Goal: Find specific page/section: Find specific page/section

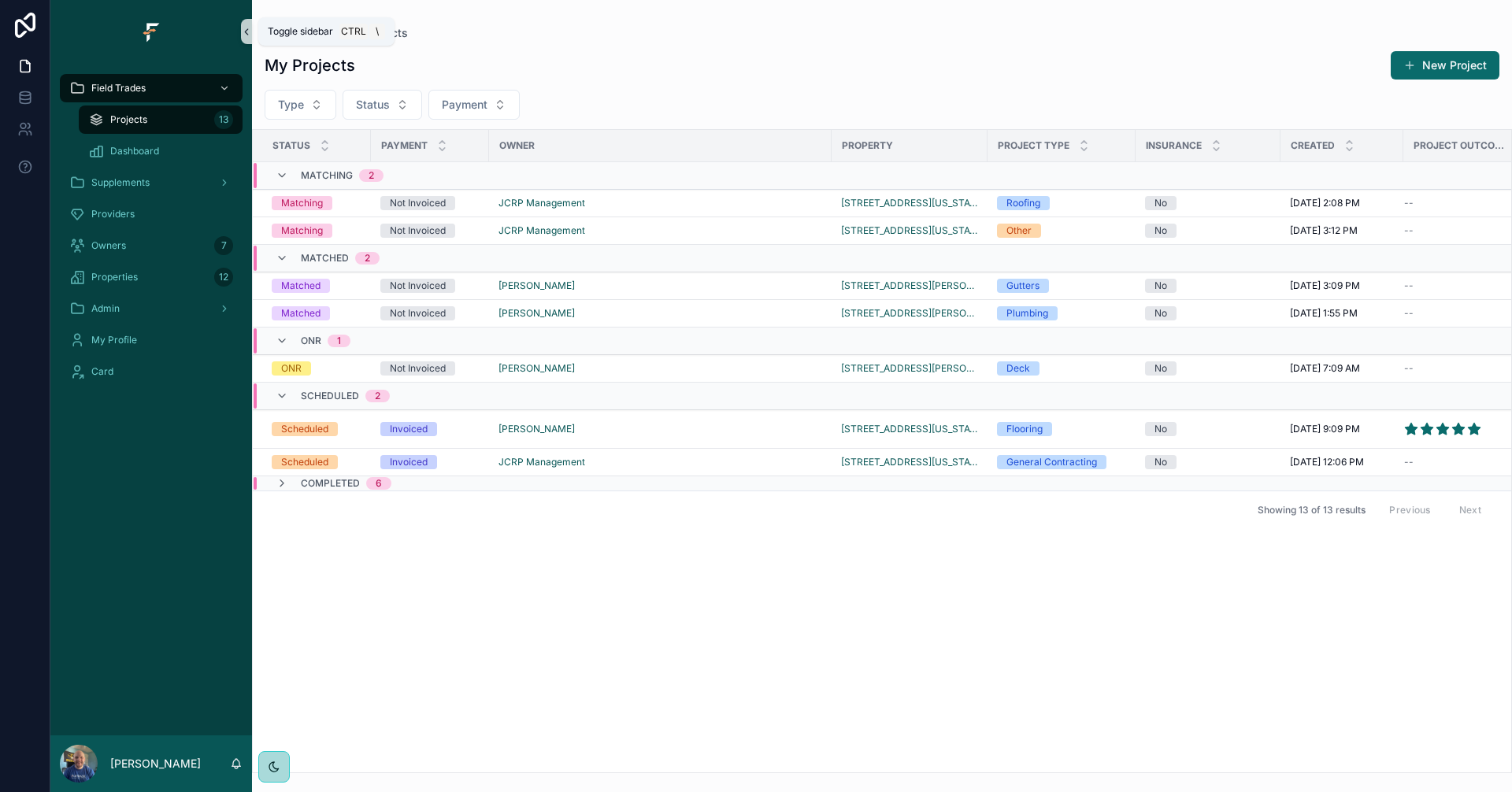
click at [244, 30] on icon "scrollable content" at bounding box center [246, 32] width 11 height 12
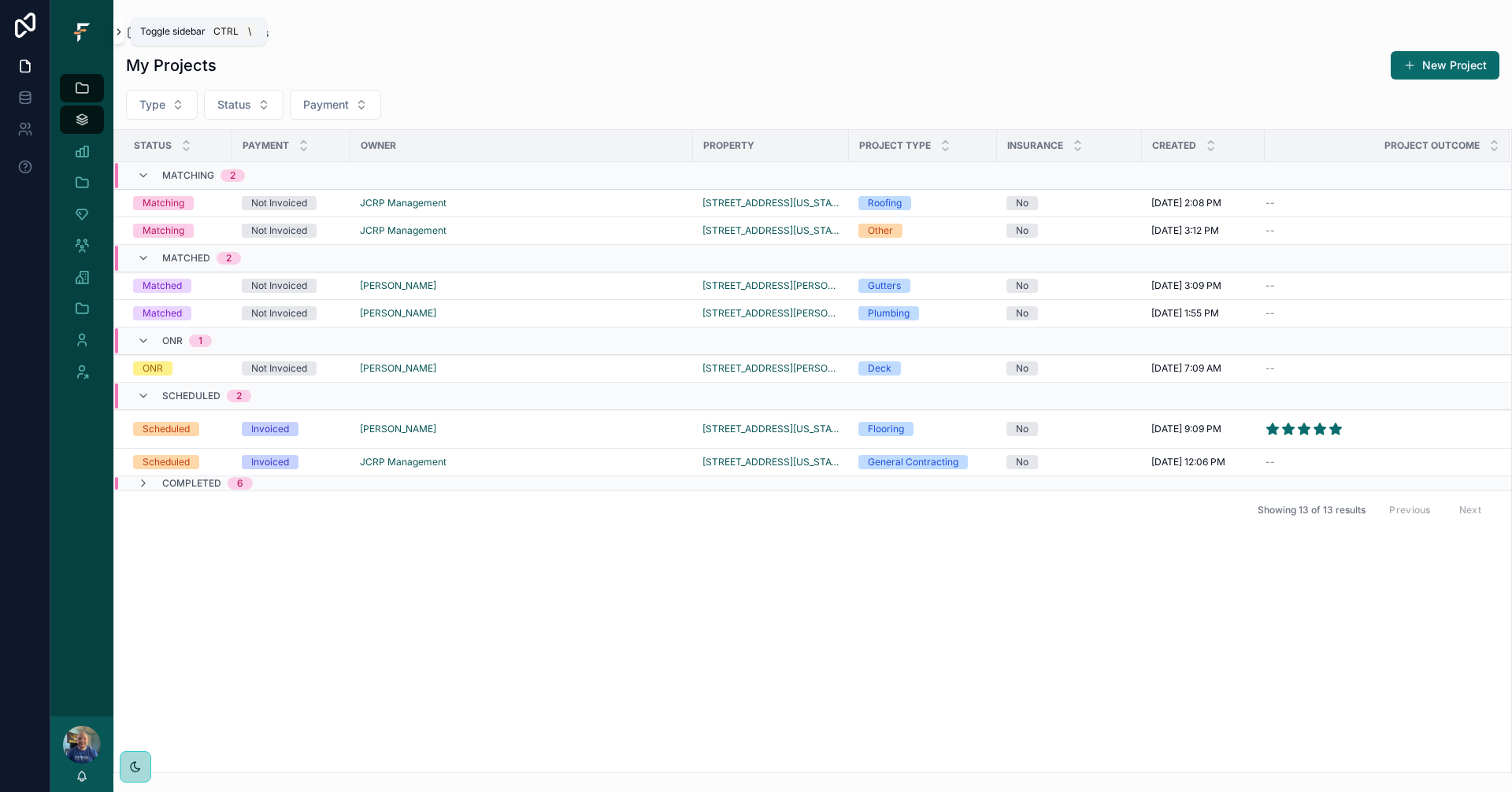
click at [118, 35] on icon "scrollable content" at bounding box center [118, 32] width 11 height 12
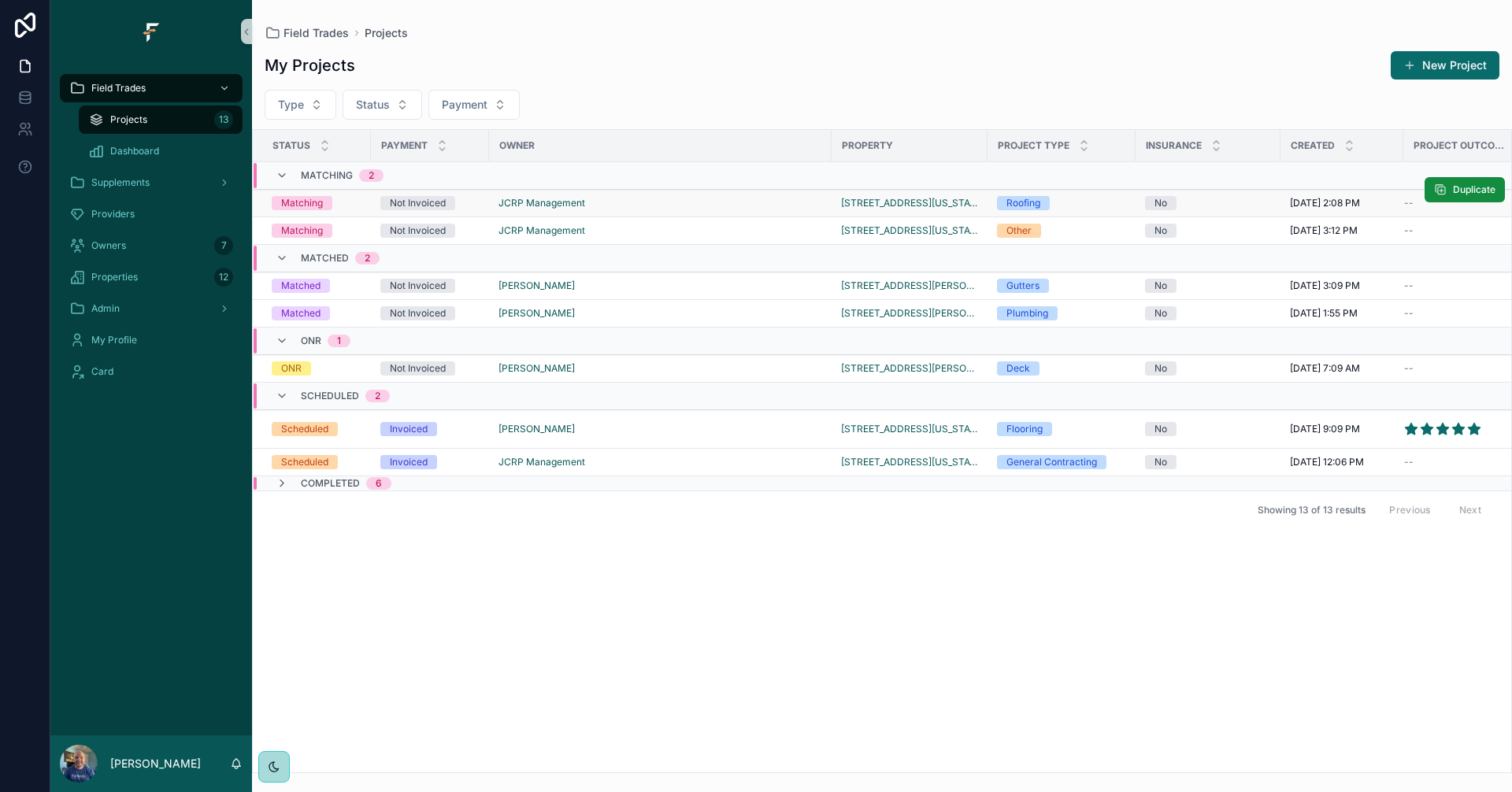
click at [701, 203] on div "JCRP Management" at bounding box center [660, 203] width 324 height 13
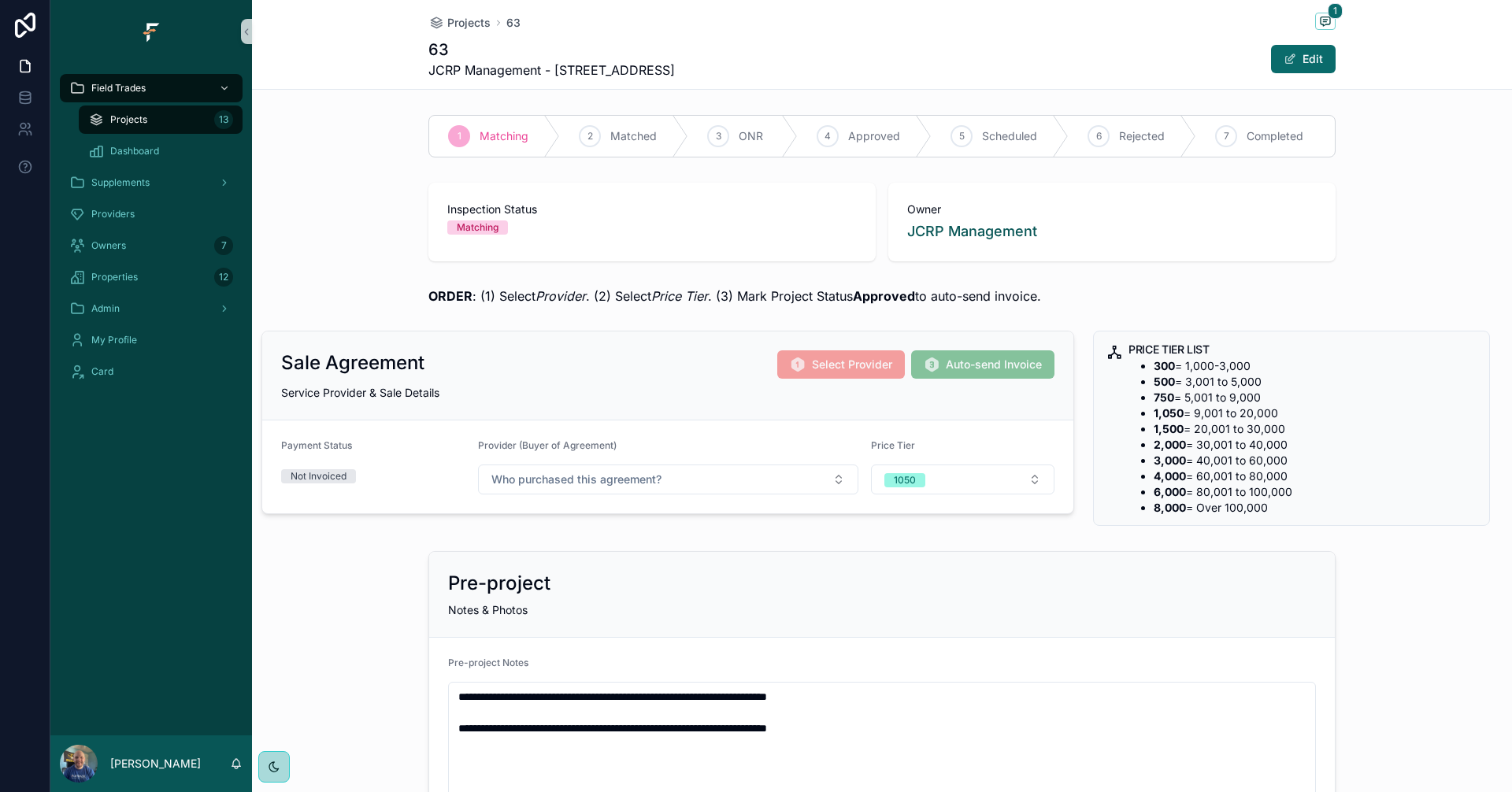
click at [193, 124] on div "Projects 13" at bounding box center [160, 120] width 145 height 25
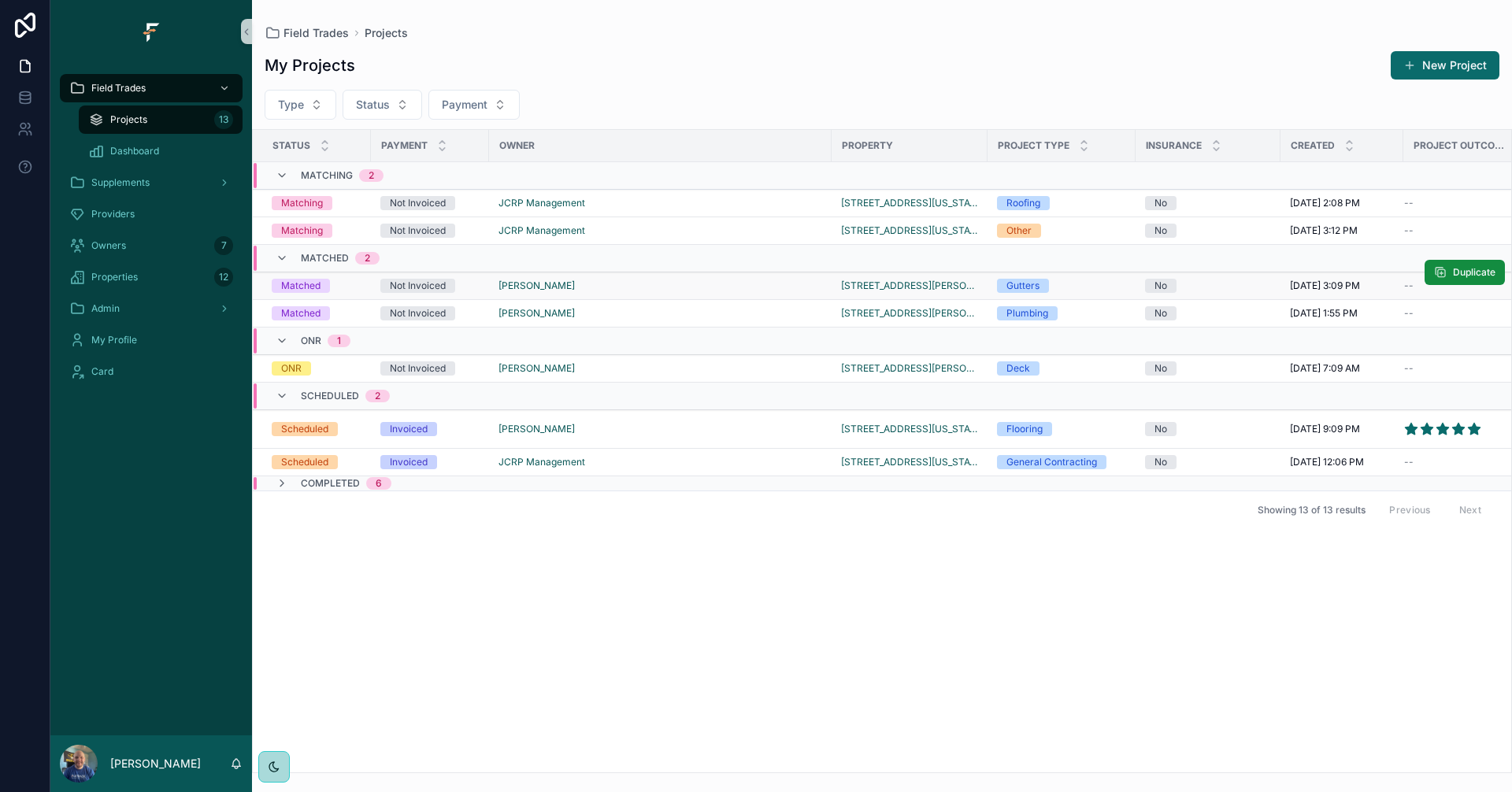
click at [754, 288] on div "[PERSON_NAME]" at bounding box center [660, 285] width 324 height 13
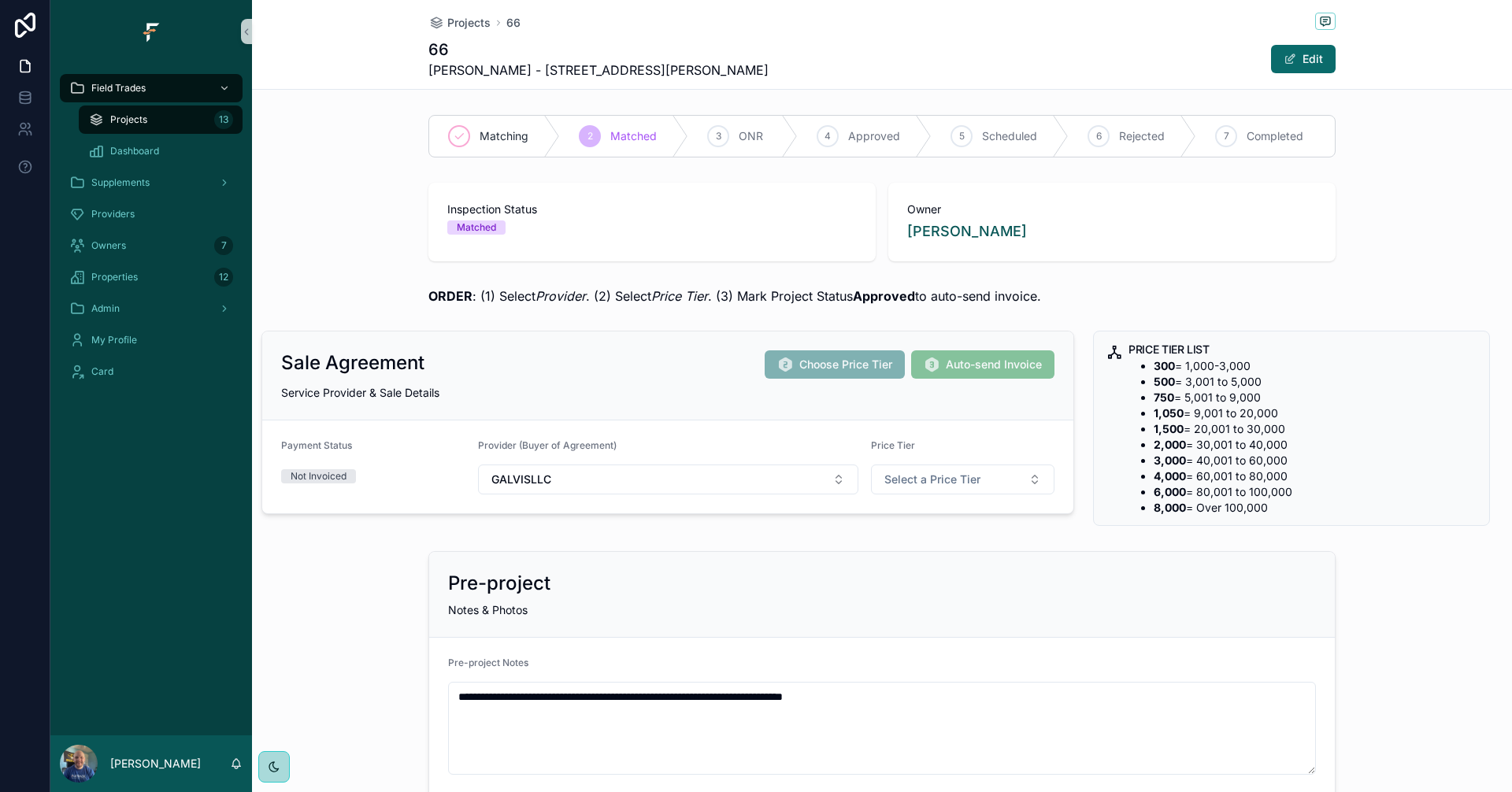
click at [180, 124] on div "Projects 13" at bounding box center [160, 120] width 145 height 25
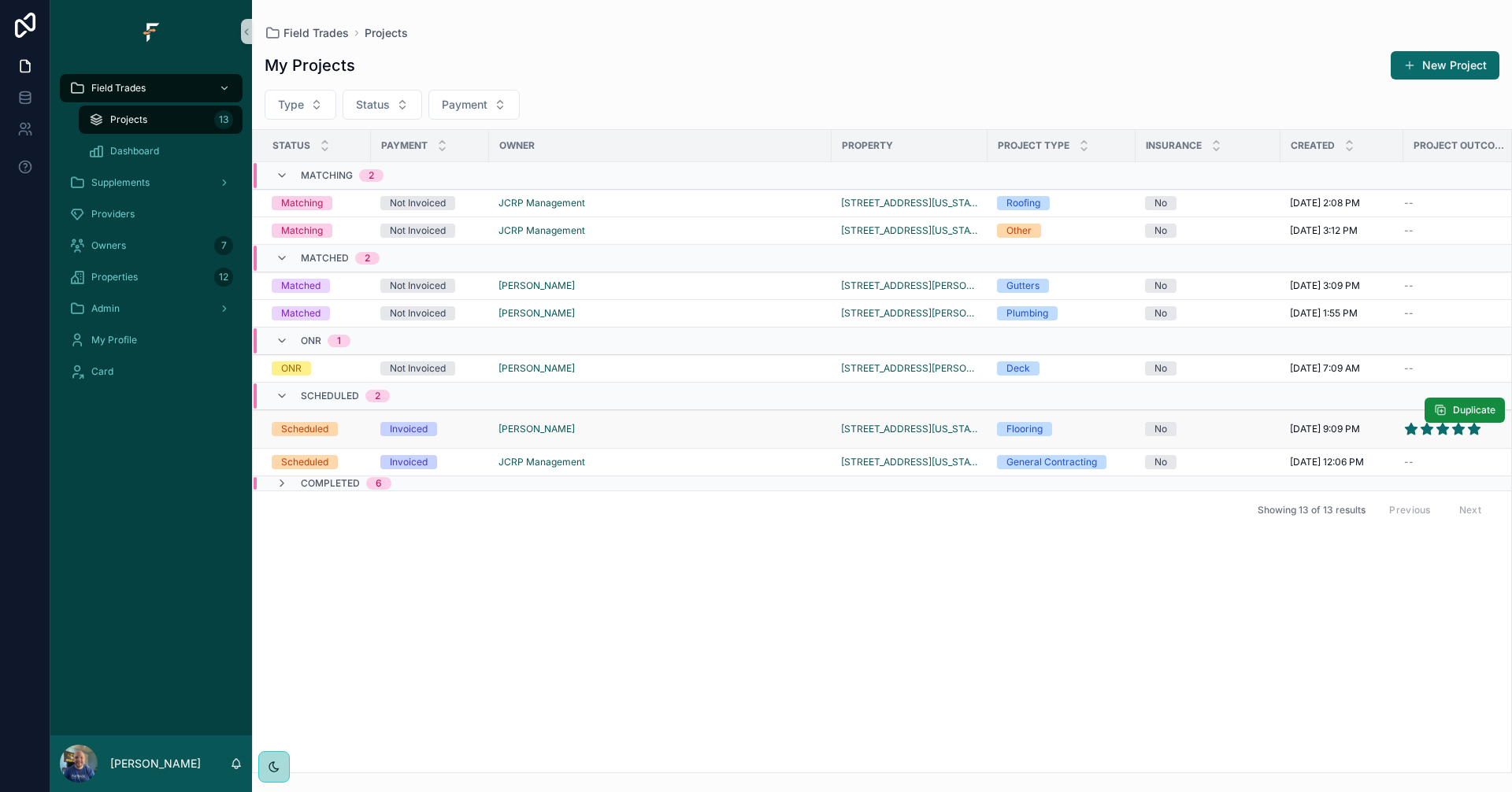
click at [623, 441] on td "[PERSON_NAME]" at bounding box center [661, 430] width 343 height 39
click at [574, 425] on div "[PERSON_NAME]" at bounding box center [660, 429] width 324 height 13
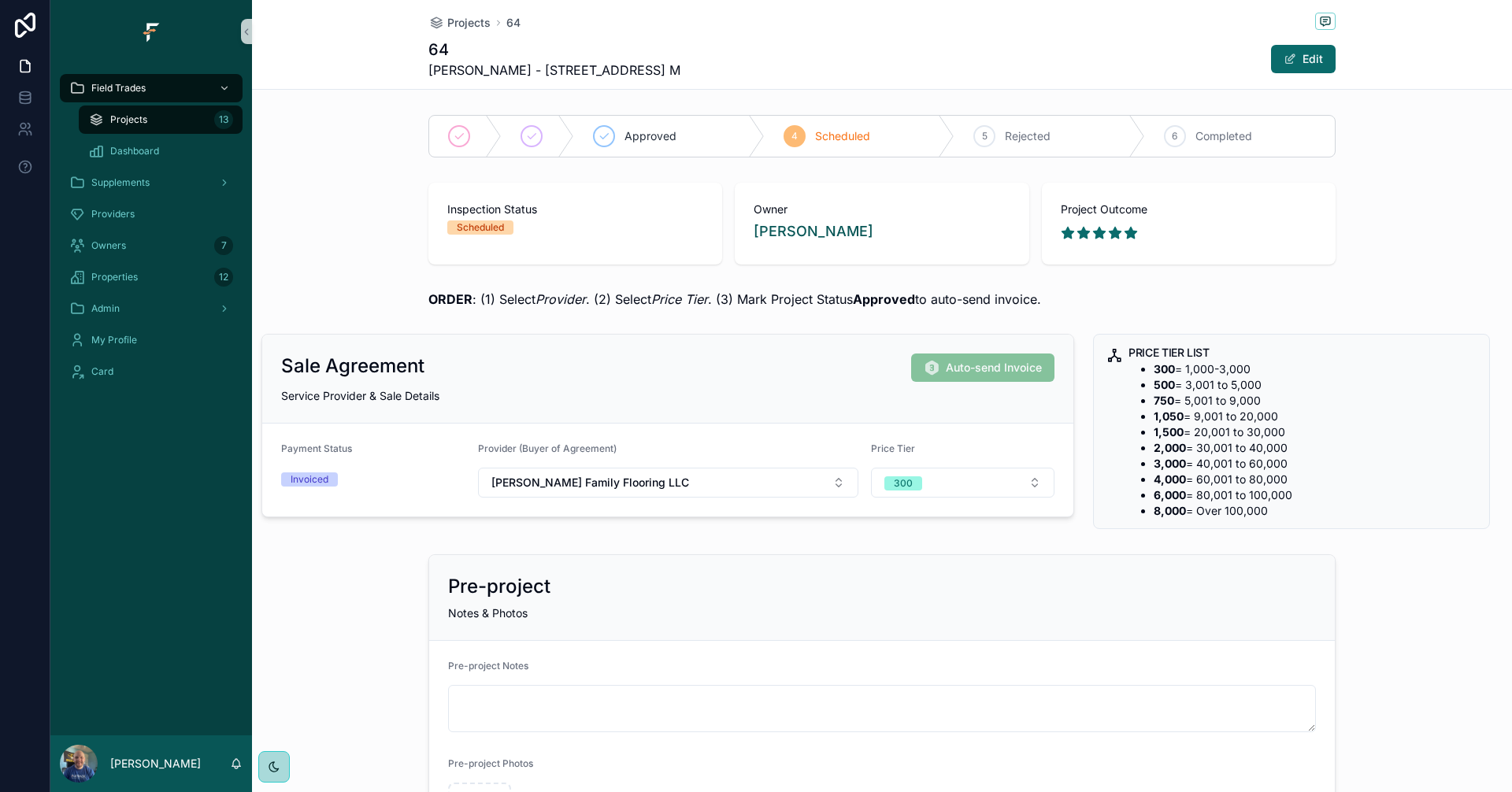
drag, startPoint x: 1049, startPoint y: 300, endPoint x: 476, endPoint y: 306, distance: 573.0
click at [476, 306] on div "ORDER : (1) Select Provider . (2) Select Price Tier . (3) Mark Project Status A…" at bounding box center [882, 299] width 907 height 19
click at [1168, 297] on div "ORDER : (1) Select Provider . (2) Select Price Tier . (3) Mark Project Status A…" at bounding box center [882, 299] width 907 height 19
click at [119, 111] on div "Projects 13" at bounding box center [160, 120] width 145 height 25
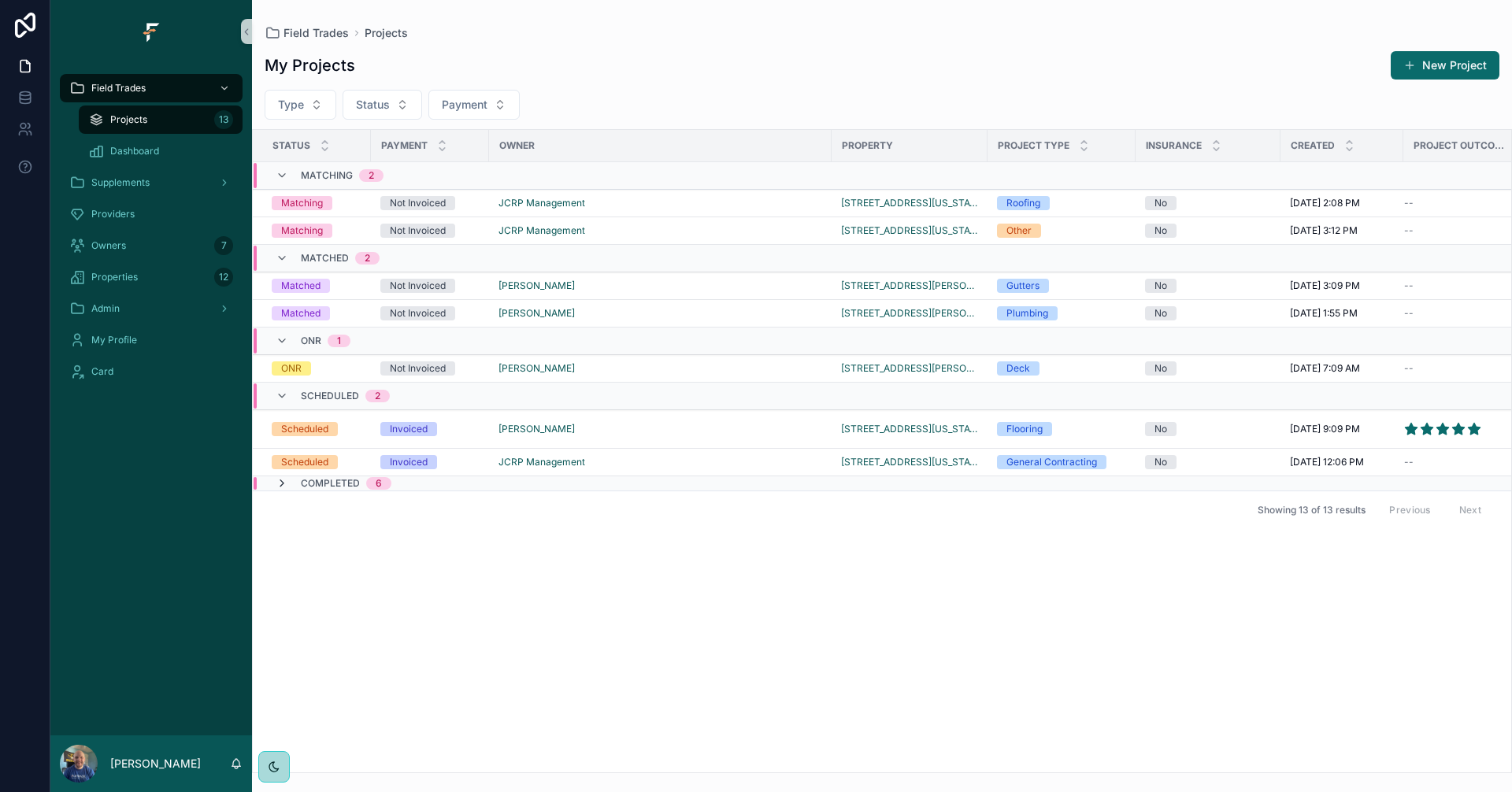
click at [280, 481] on icon "scrollable content" at bounding box center [281, 483] width 13 height 13
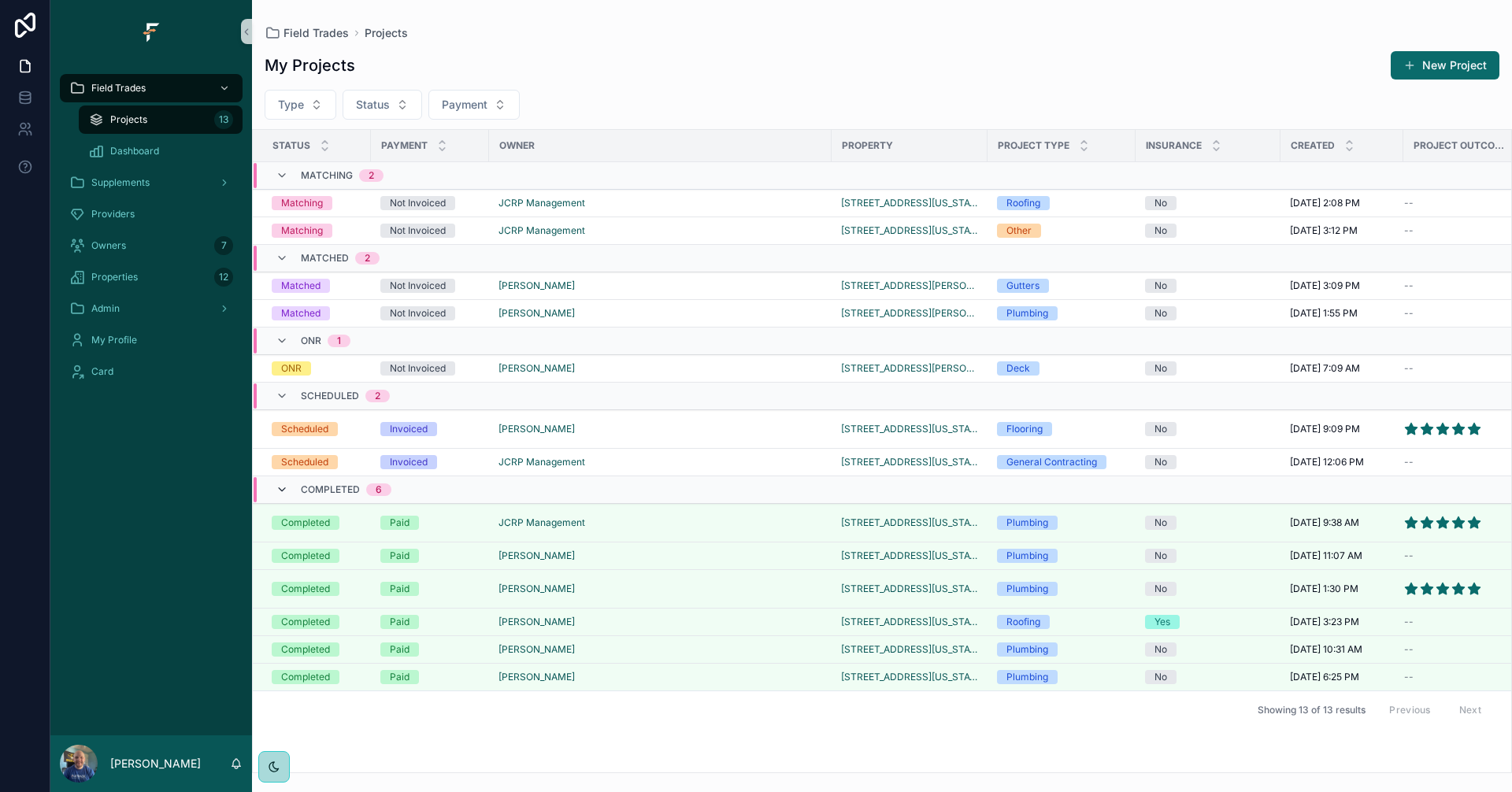
click at [281, 487] on icon "scrollable content" at bounding box center [281, 489] width 13 height 13
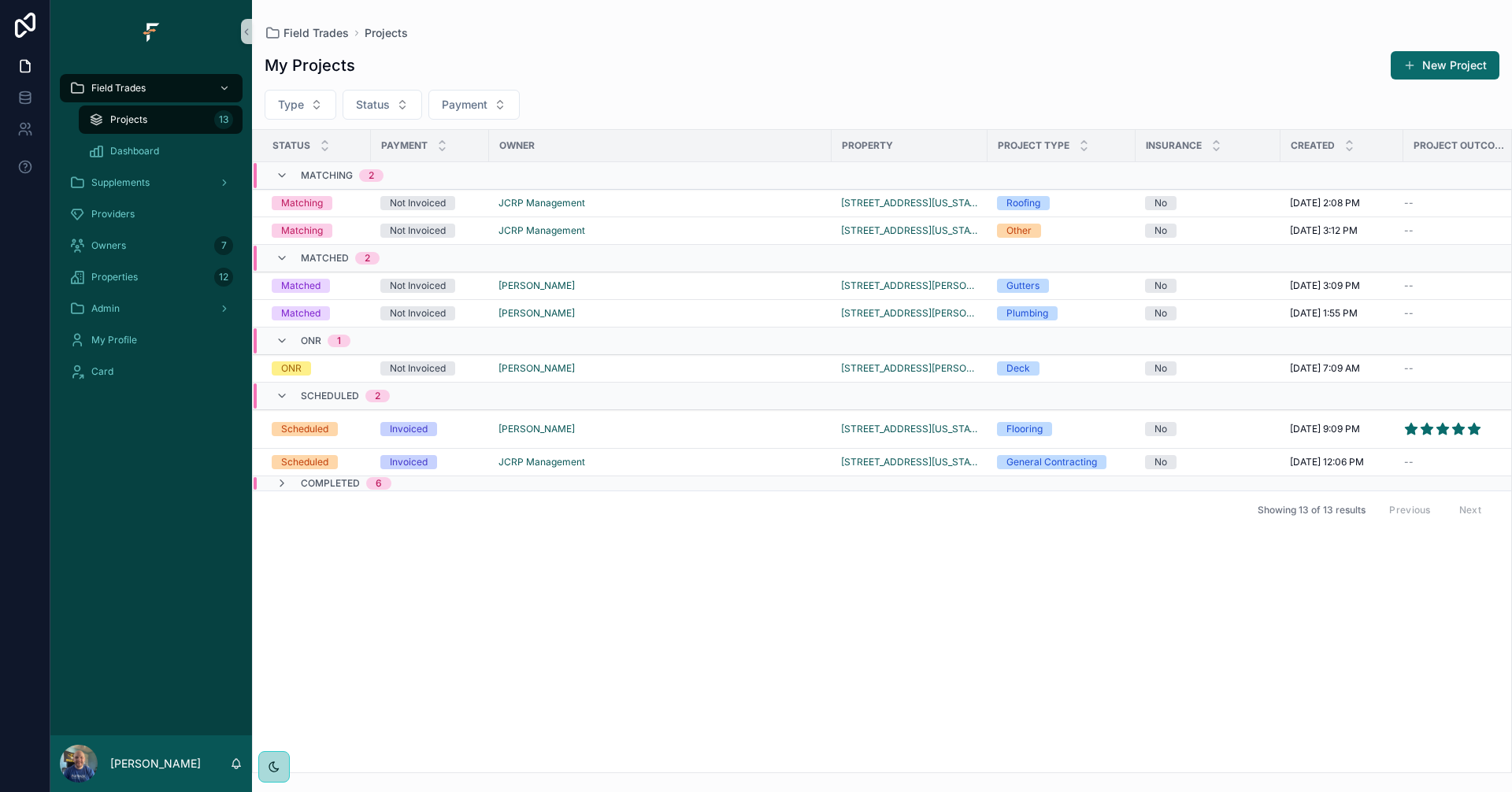
click at [186, 475] on div "Field Trades Projects 13 Dashboard Supplements Providers Owners 7 Properties 12…" at bounding box center [151, 399] width 202 height 672
click at [869, 62] on div "My Projects New Project" at bounding box center [882, 65] width 1235 height 30
click at [715, 212] on td "JCRP Management" at bounding box center [661, 203] width 343 height 28
click at [713, 206] on div "JCRP Management" at bounding box center [660, 203] width 324 height 13
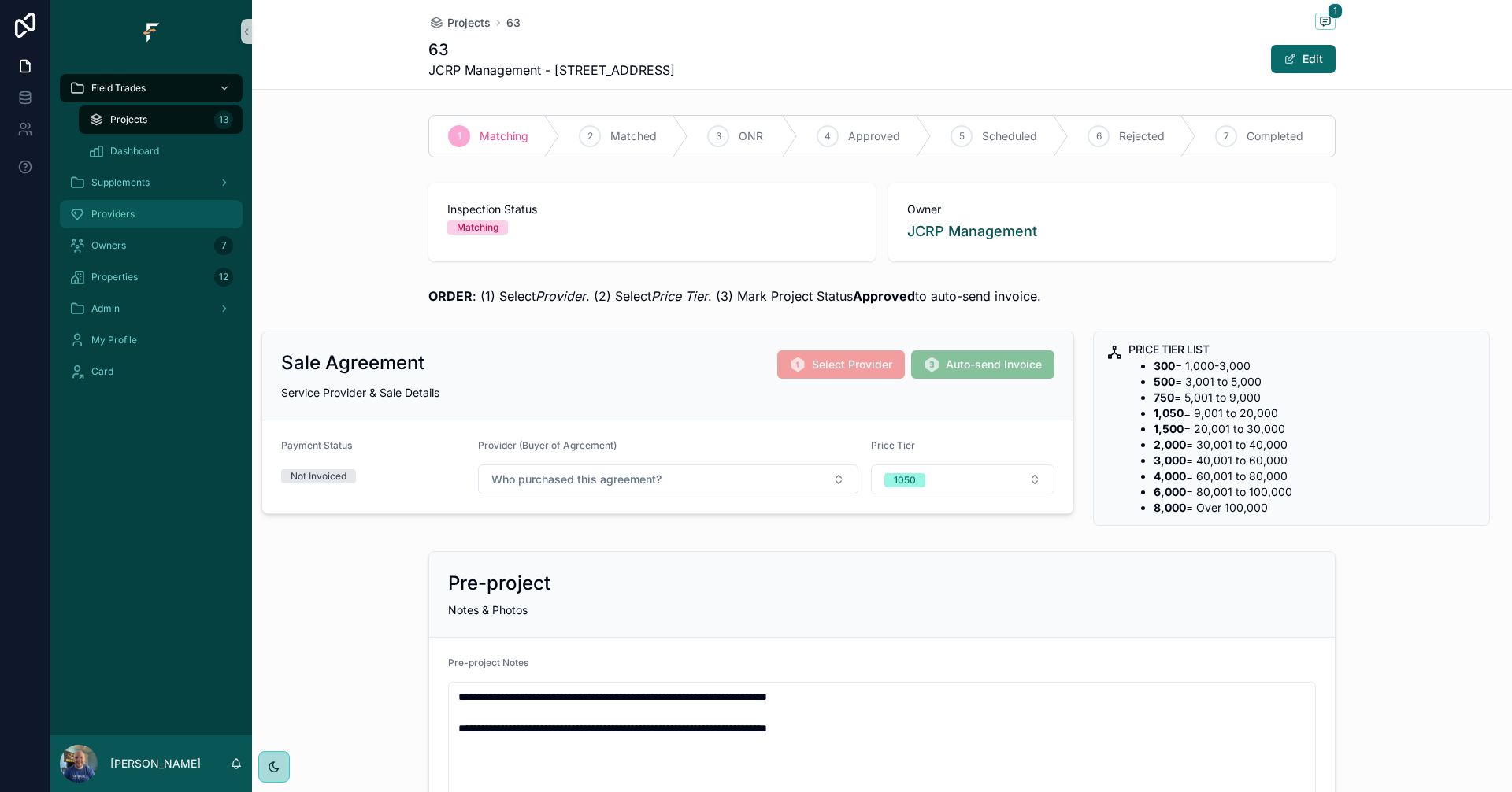
click at [152, 213] on div "Providers" at bounding box center [151, 214] width 164 height 25
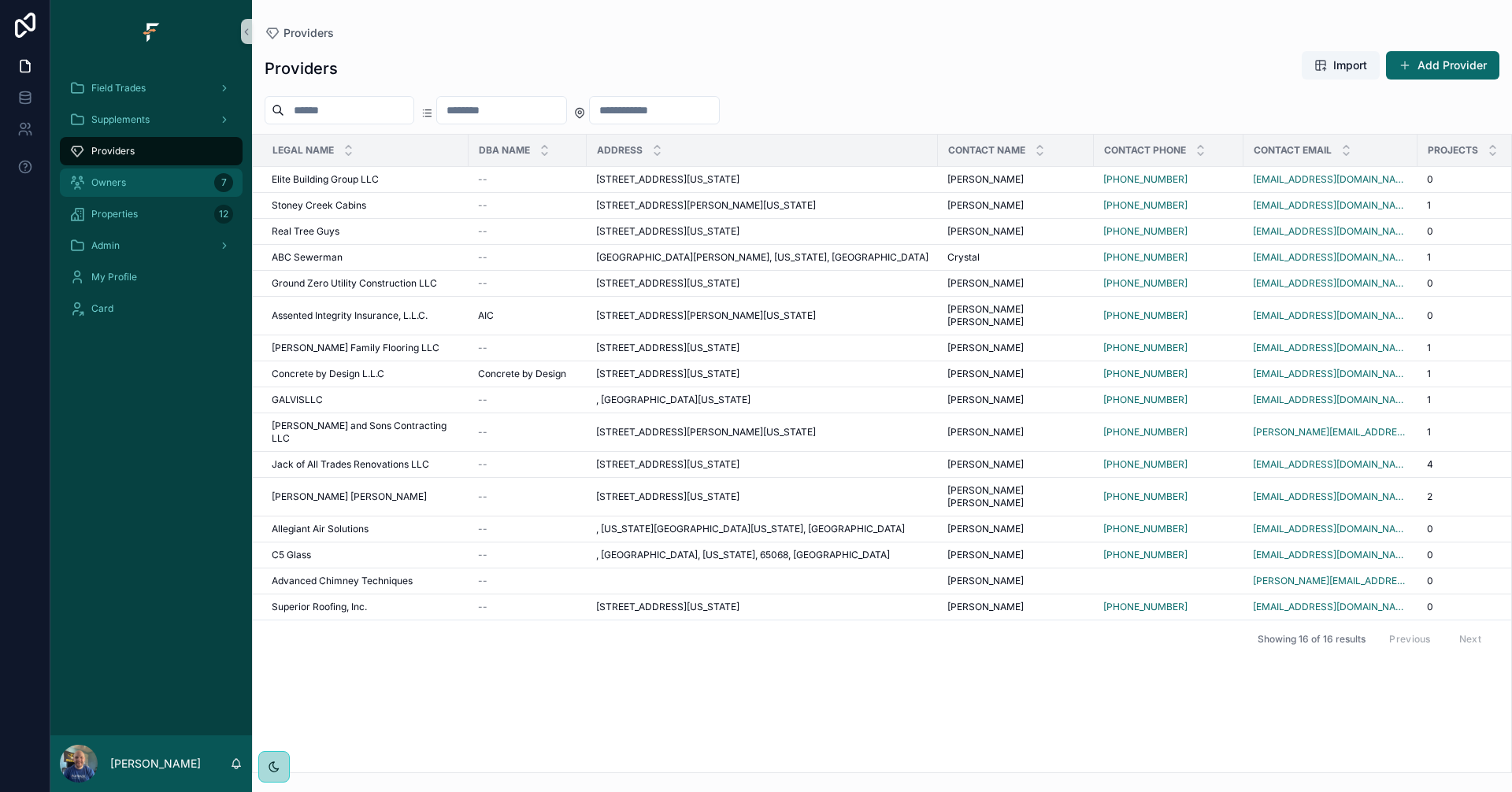
click at [143, 189] on div "Owners 7" at bounding box center [151, 182] width 164 height 25
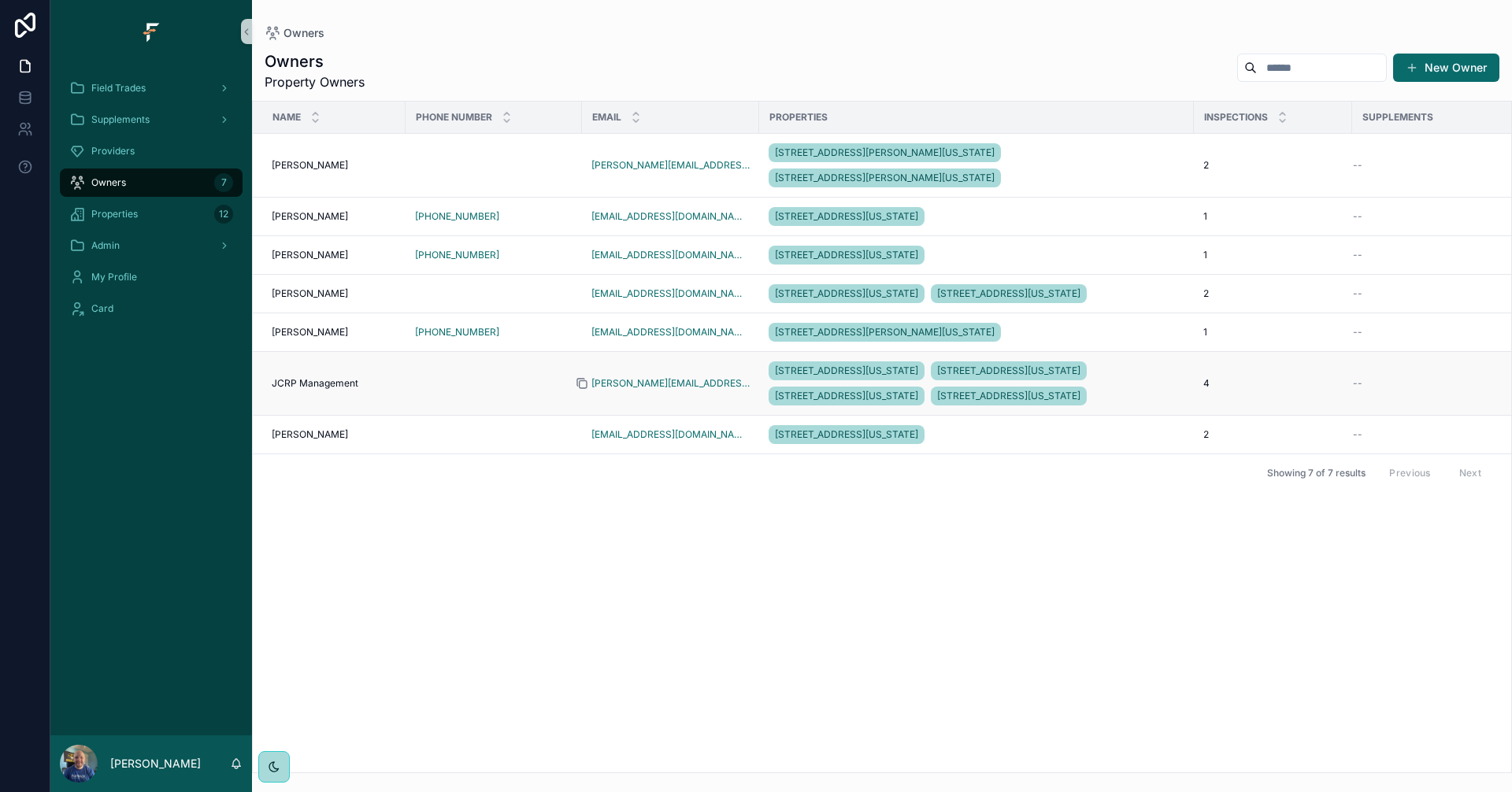
click at [586, 389] on icon "scrollable content" at bounding box center [581, 383] width 13 height 13
